Goal: Navigation & Orientation: Find specific page/section

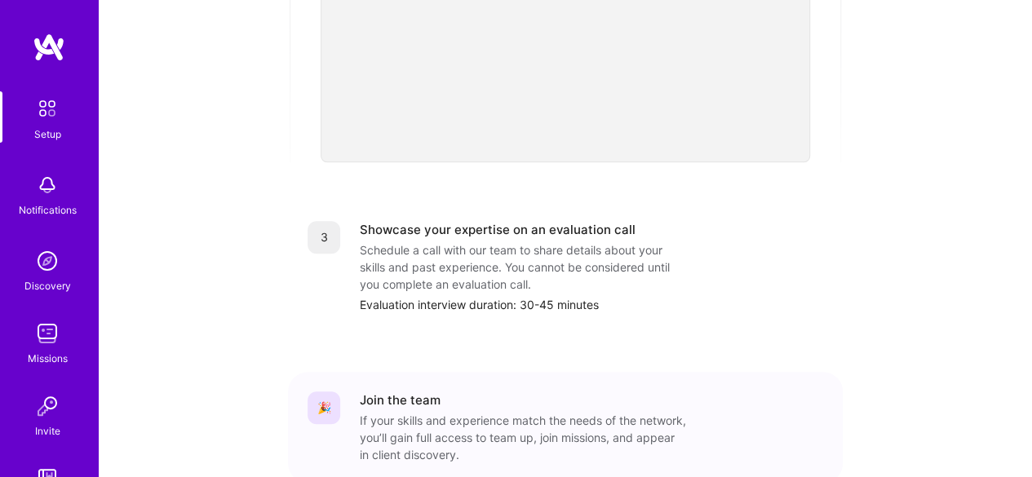
scroll to position [643, 0]
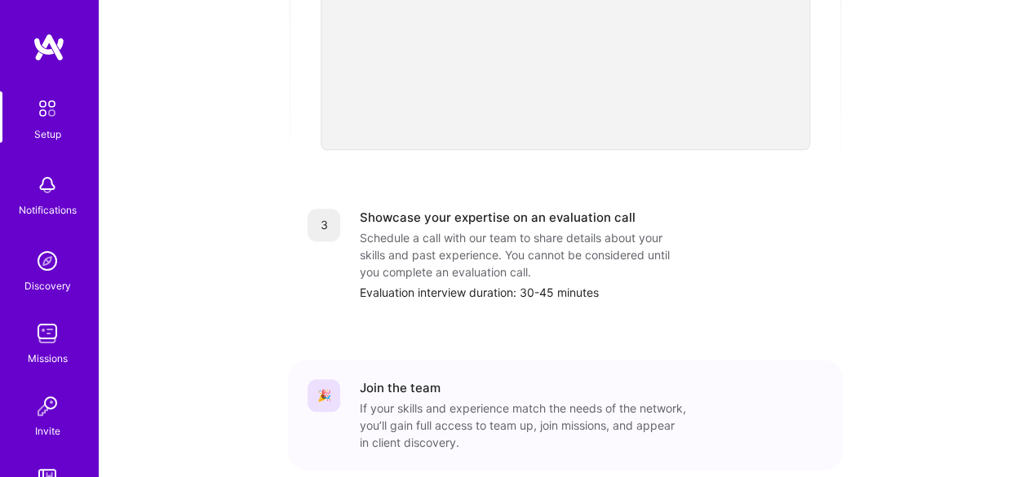
click at [325, 209] on div "3" at bounding box center [323, 225] width 33 height 33
click at [388, 229] on div "Schedule a call with our team to share details about your skills and past exper…" at bounding box center [523, 254] width 326 height 51
click at [332, 209] on div "3" at bounding box center [323, 225] width 33 height 33
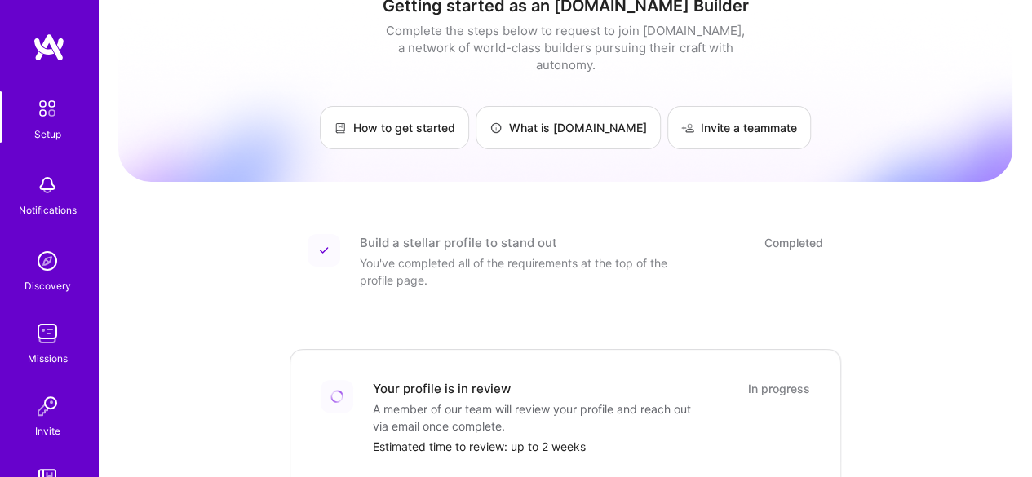
scroll to position [0, 0]
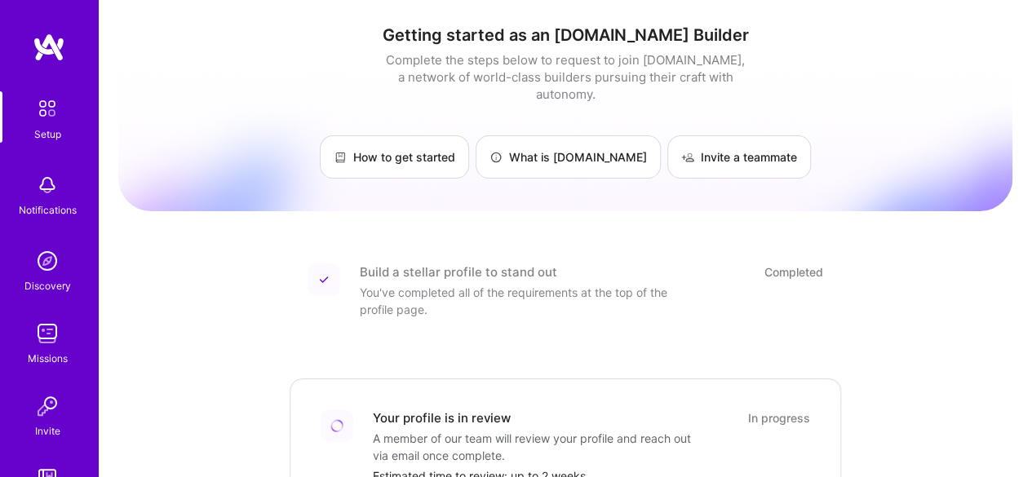
click at [53, 43] on img at bounding box center [49, 47] width 33 height 29
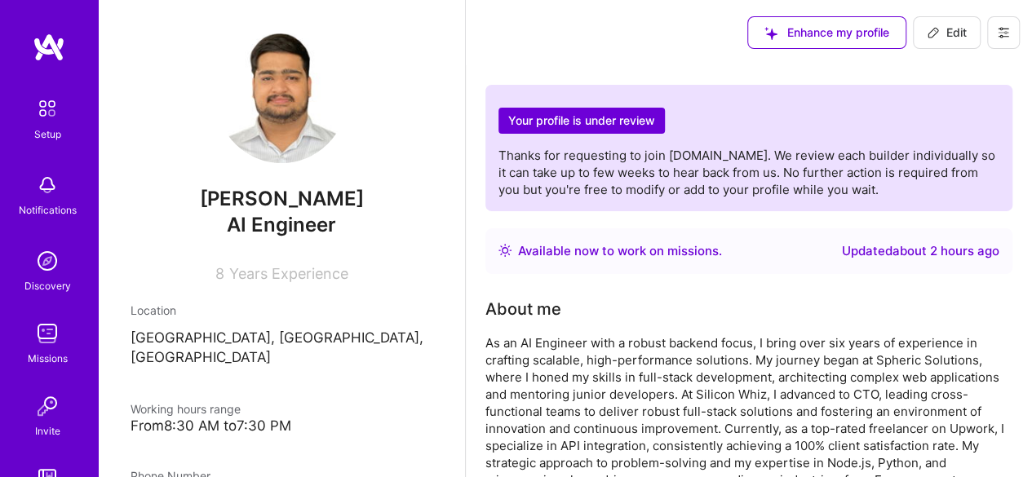
click at [42, 126] on div "Setup" at bounding box center [47, 134] width 27 height 17
